Goal: Information Seeking & Learning: Learn about a topic

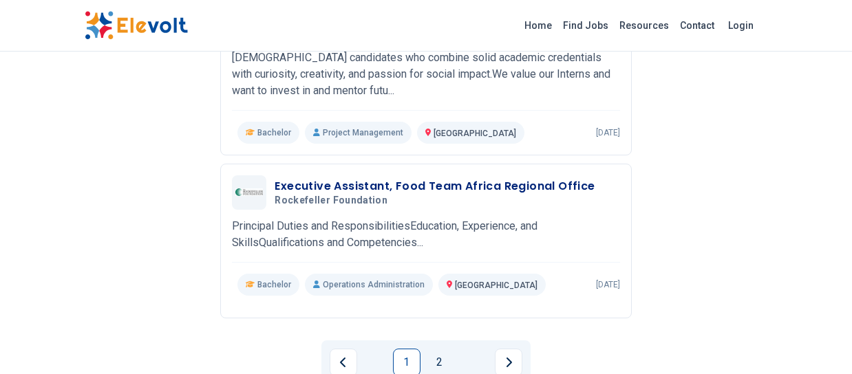
scroll to position [1768, 0]
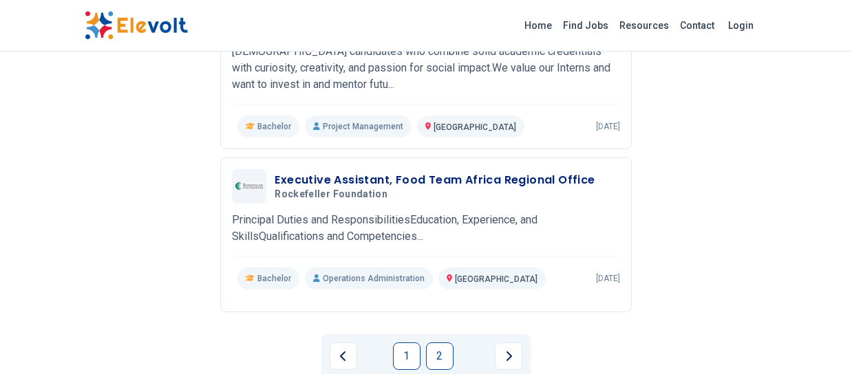
click at [445, 343] on link "2" at bounding box center [440, 357] width 28 height 28
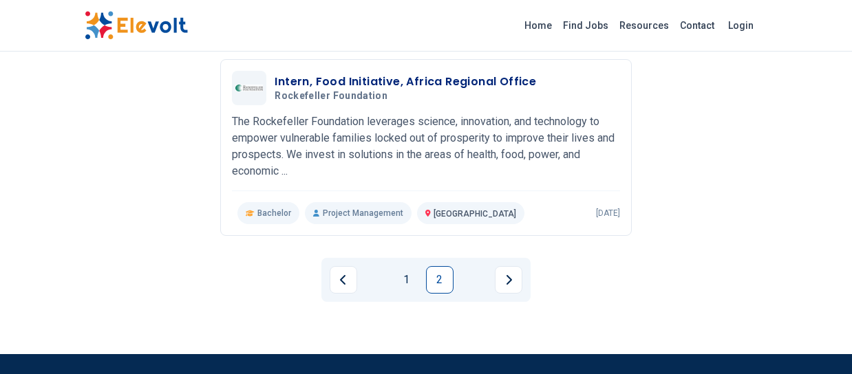
scroll to position [681, 0]
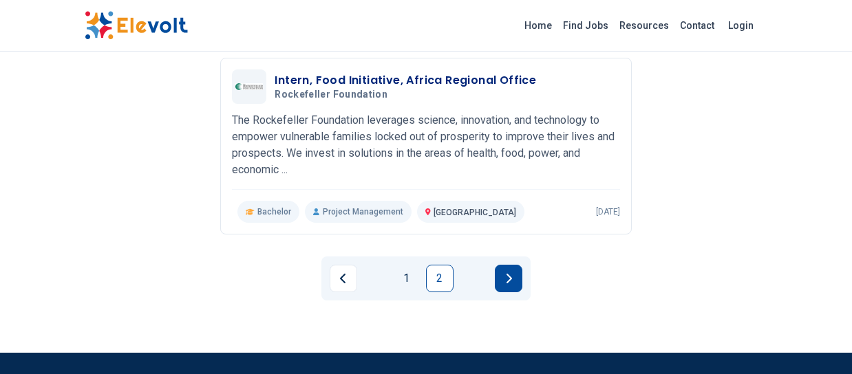
click at [511, 284] on icon "Next page" at bounding box center [509, 279] width 6 height 10
click at [511, 284] on button "Next page" at bounding box center [509, 279] width 28 height 28
click at [511, 284] on icon "Next page" at bounding box center [508, 278] width 7 height 11
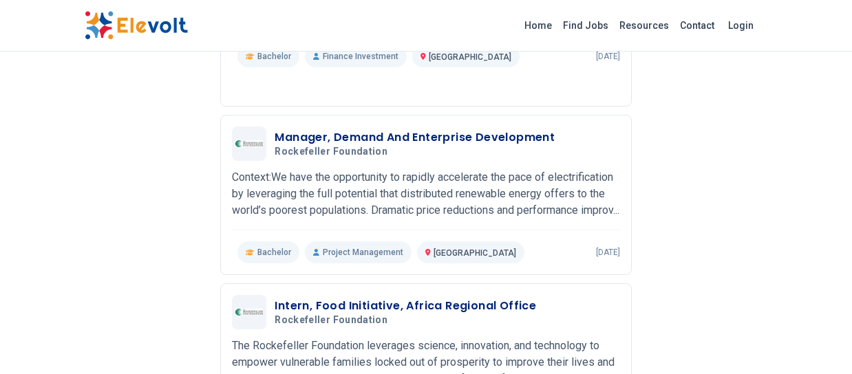
scroll to position [453, 0]
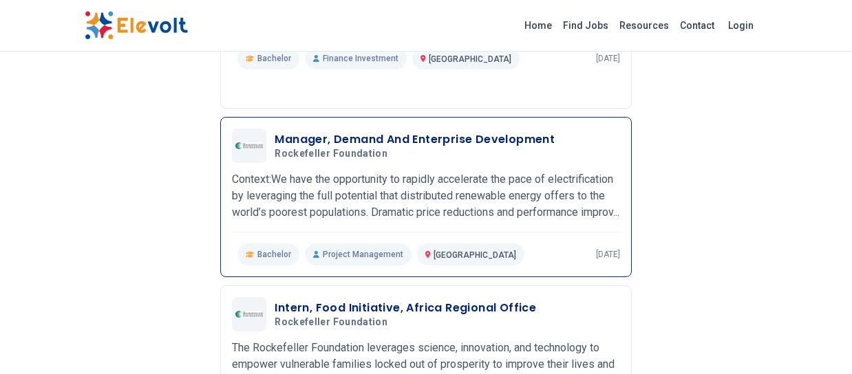
click at [409, 141] on h3 "Manager, Demand And Enterprise Development" at bounding box center [415, 139] width 280 height 17
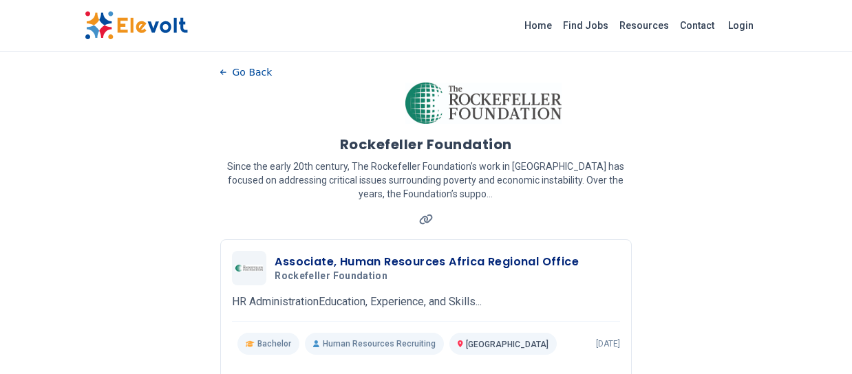
scroll to position [126, 0]
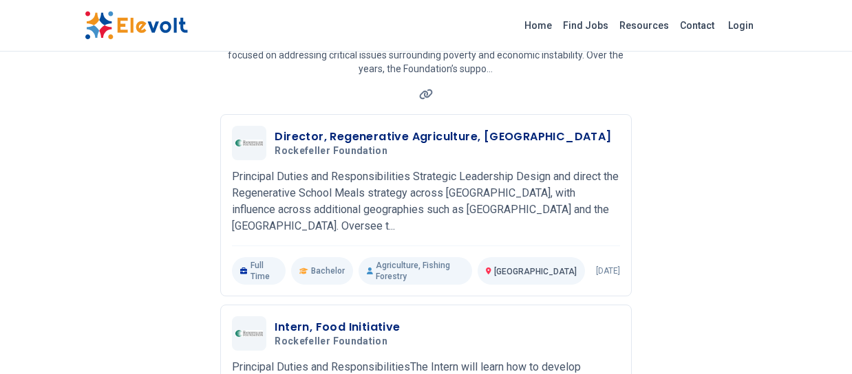
scroll to position [127, 0]
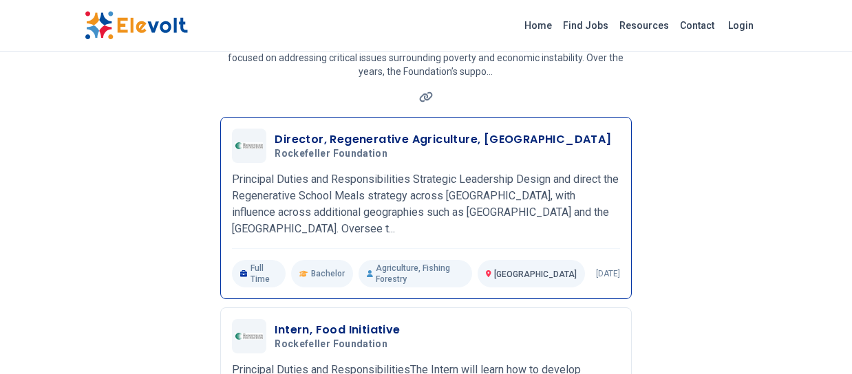
click at [436, 136] on h3 "Director, Regenerative Agriculture, [GEOGRAPHIC_DATA]" at bounding box center [443, 139] width 336 height 17
